Goal: Navigation & Orientation: Find specific page/section

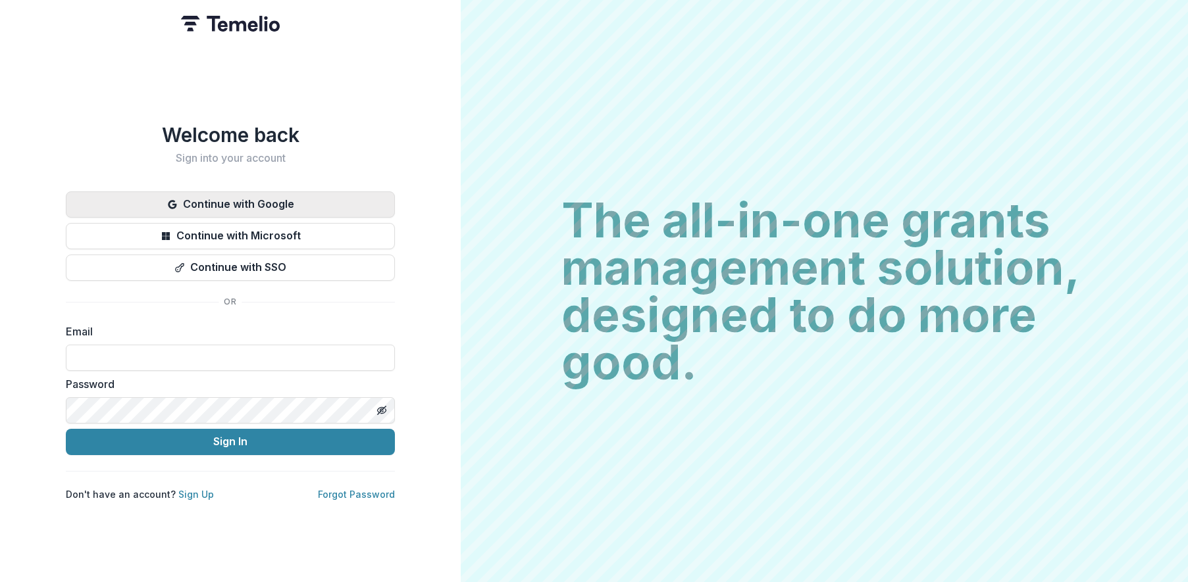
click at [303, 202] on button "Continue with Google" at bounding box center [230, 204] width 329 height 26
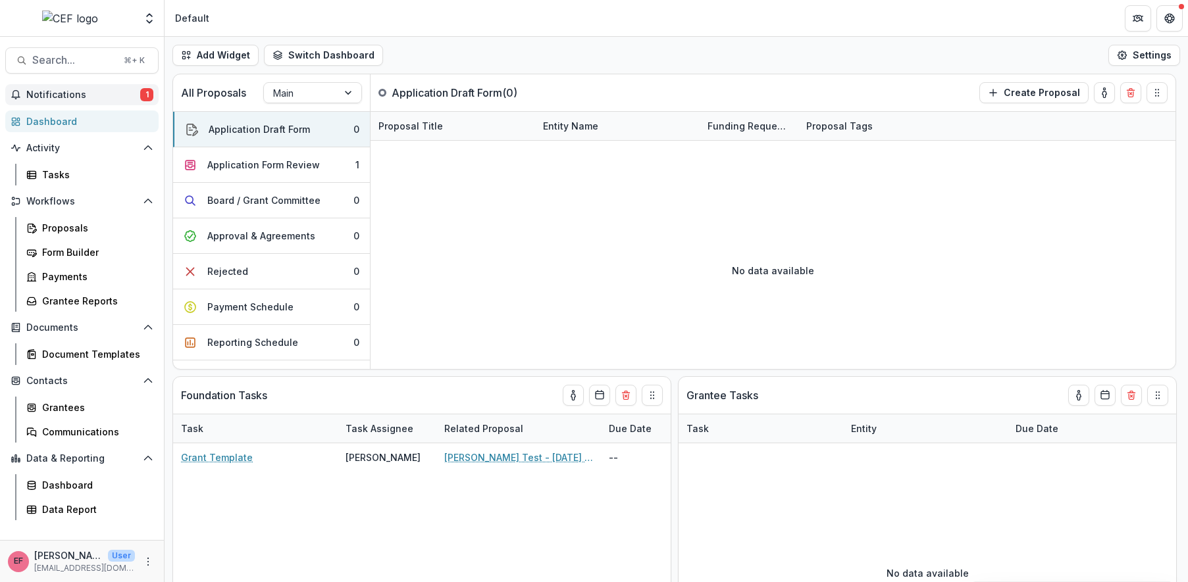
click at [51, 97] on span "Notifications" at bounding box center [83, 94] width 114 height 11
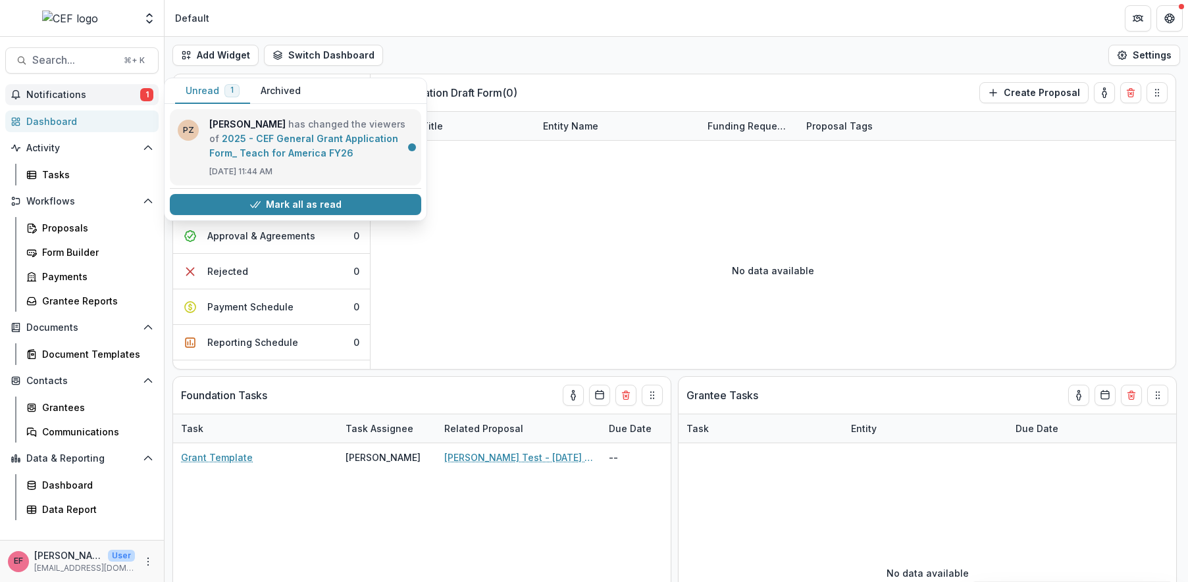
click at [267, 153] on link "2025 - CEF General Grant Application Form_ Teach for America FY26" at bounding box center [303, 146] width 189 height 26
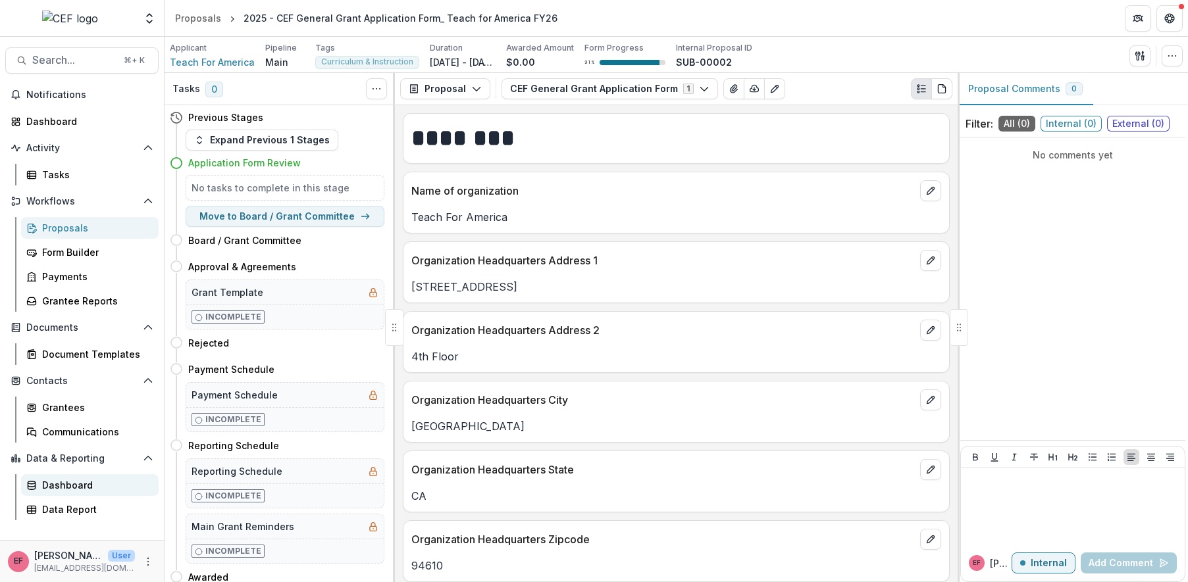
click at [43, 496] on link "Dashboard" at bounding box center [90, 485] width 138 height 22
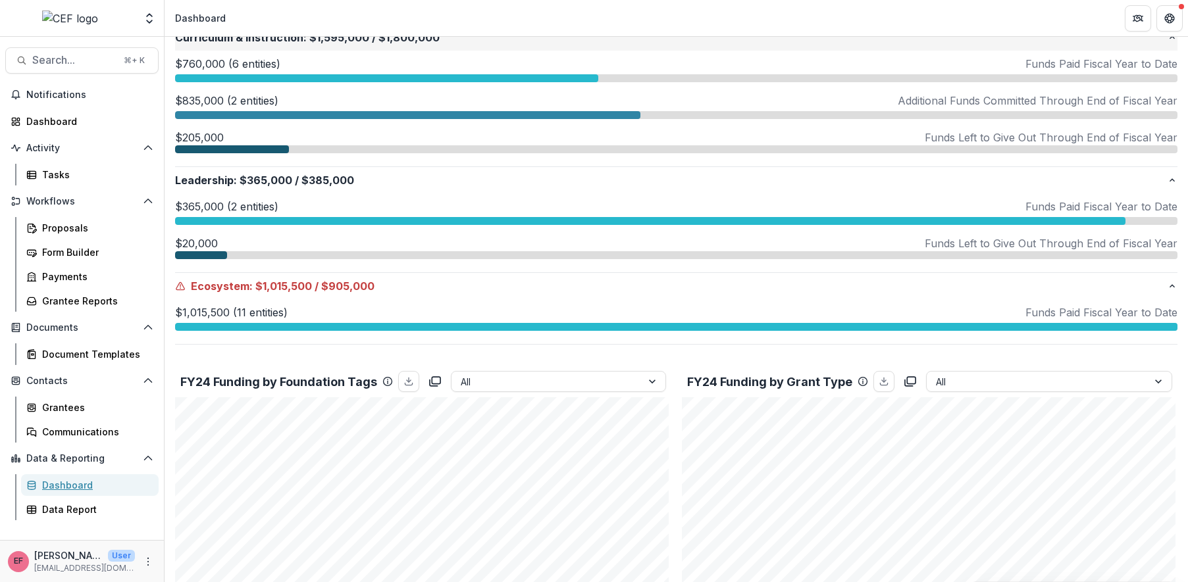
scroll to position [648, 0]
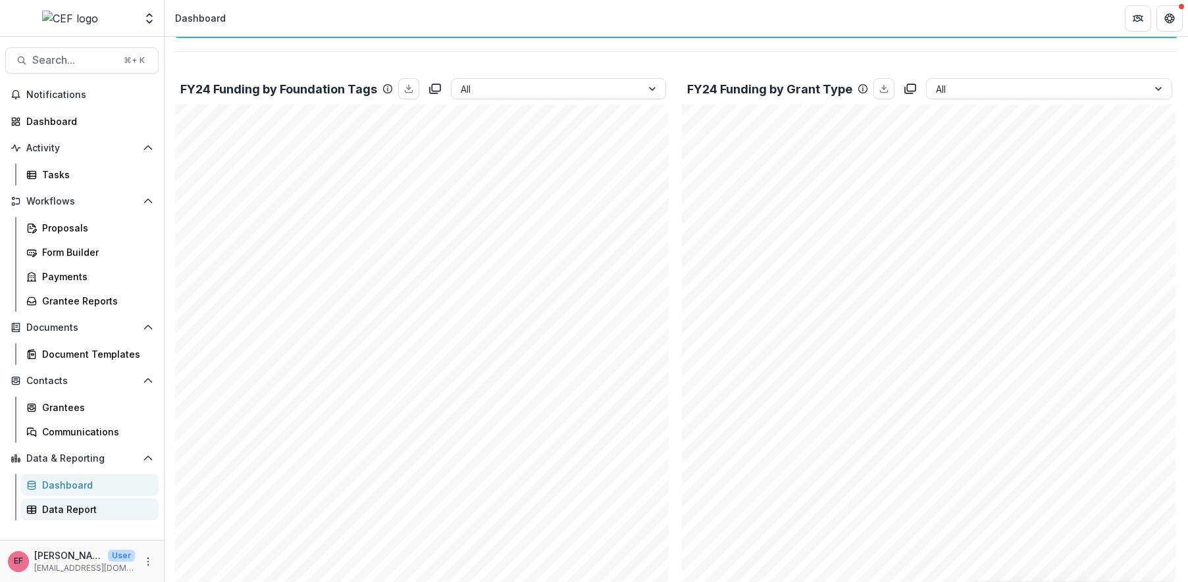
click at [66, 505] on div "Data Report" at bounding box center [95, 510] width 106 height 14
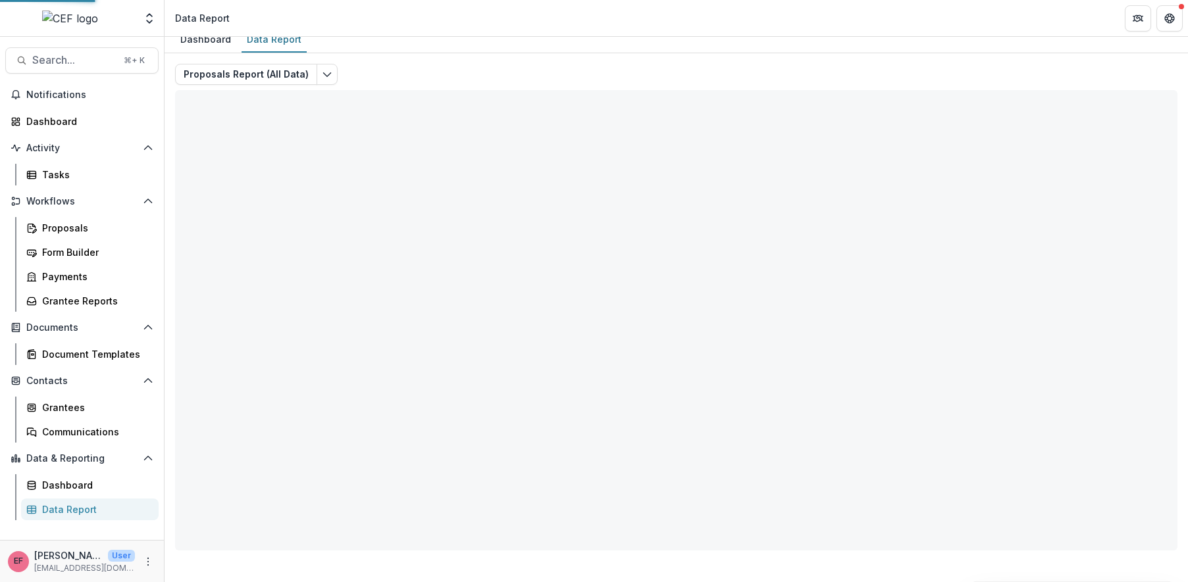
scroll to position [10, 0]
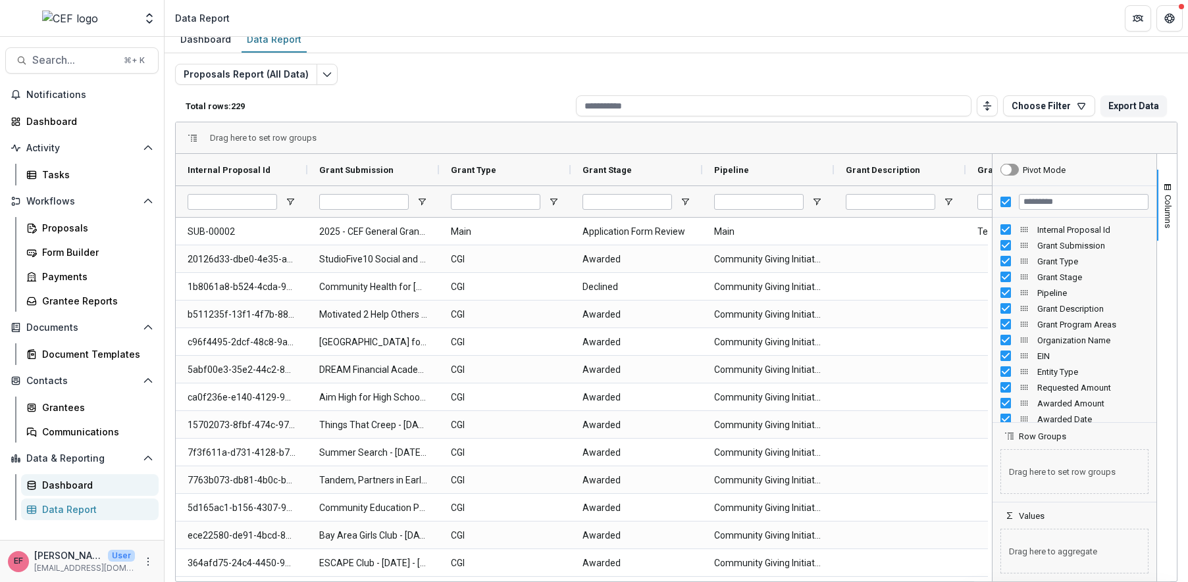
click at [66, 488] on div "Dashboard" at bounding box center [95, 485] width 106 height 14
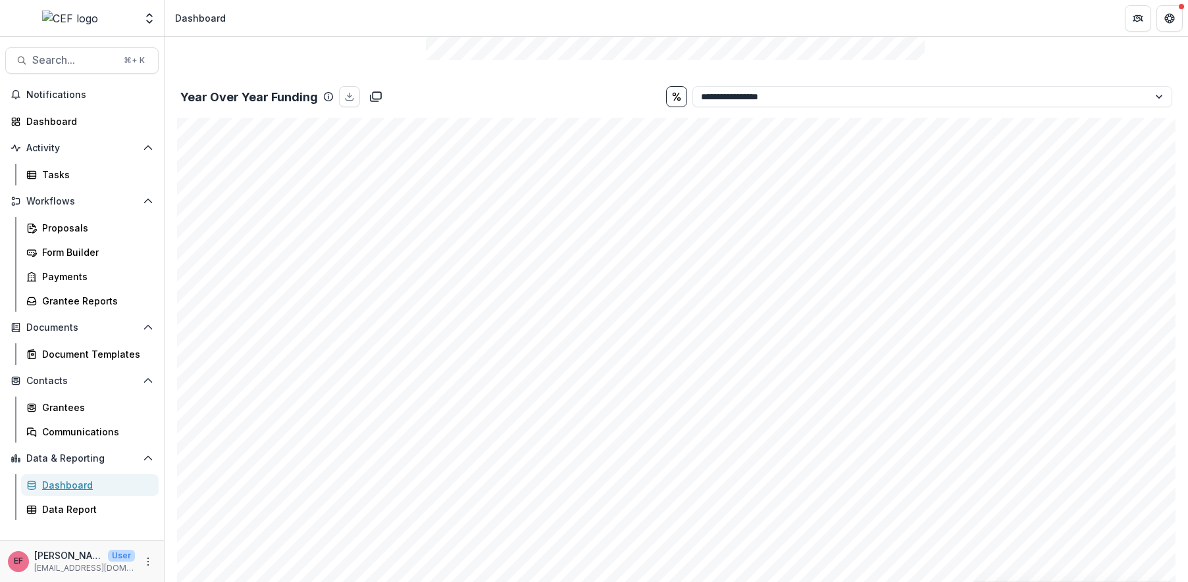
scroll to position [2224, 0]
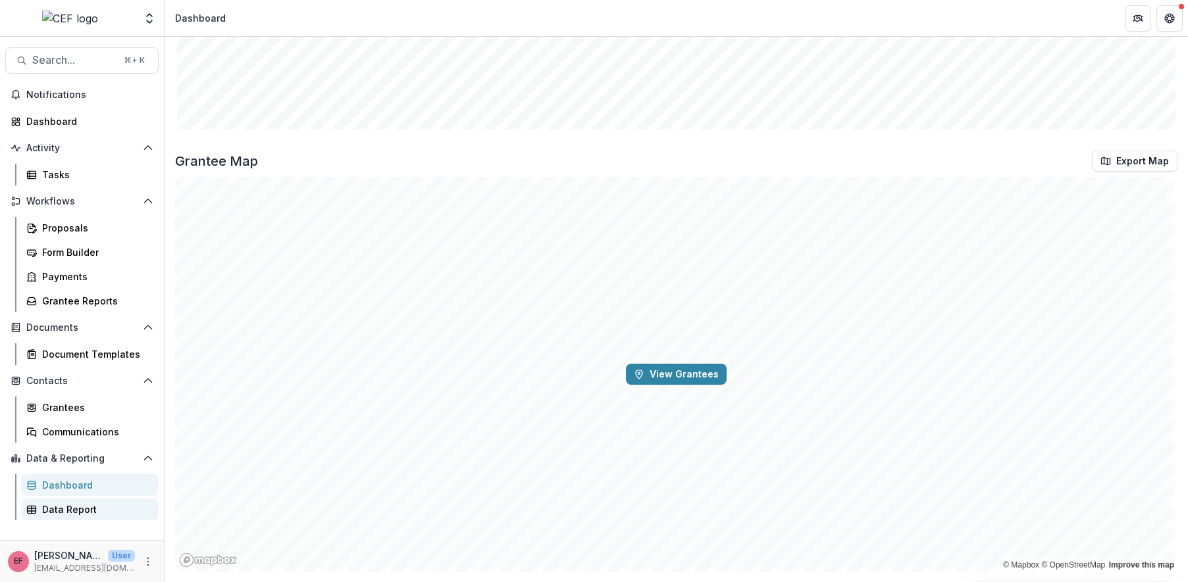
click at [74, 517] on link "Data Report" at bounding box center [90, 510] width 138 height 22
